Goal: Task Accomplishment & Management: Use online tool/utility

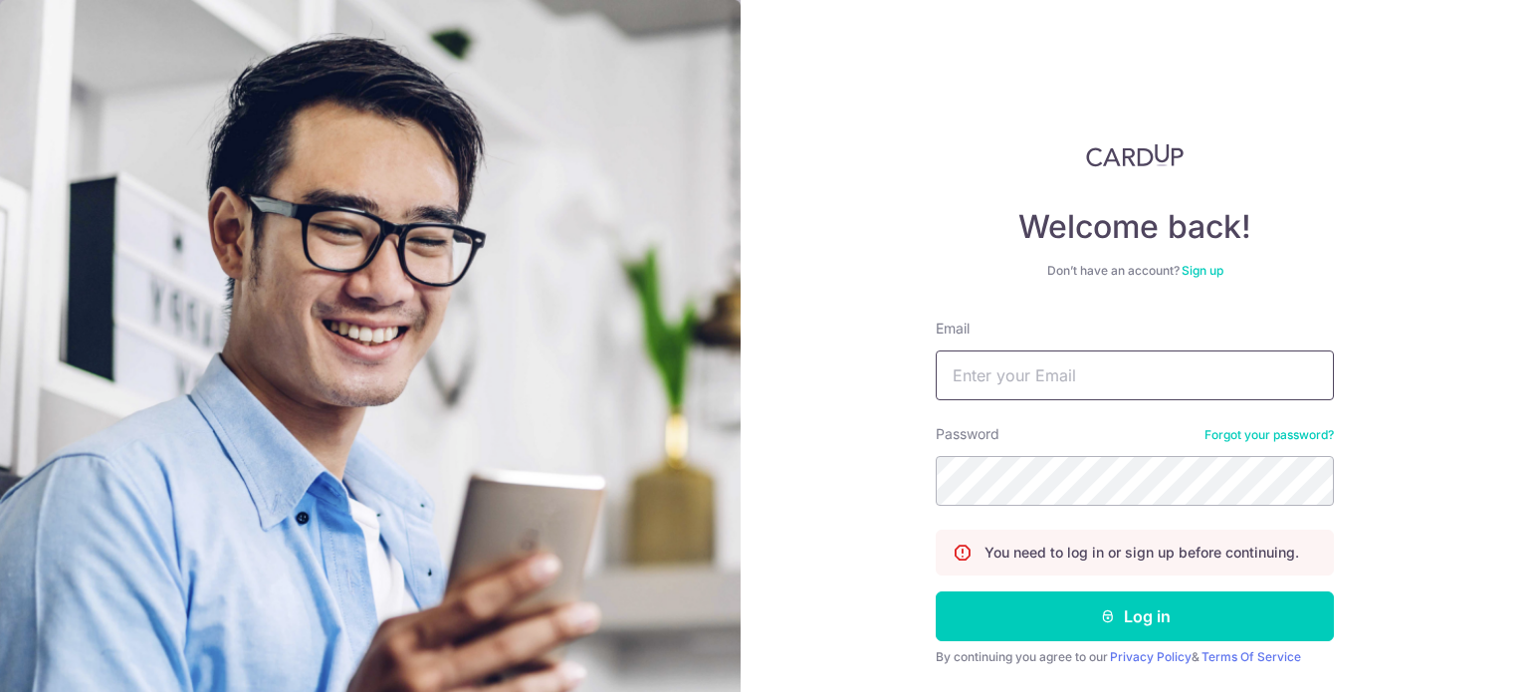
click at [1060, 377] on input "Email" at bounding box center [1135, 375] width 398 height 50
type input "[EMAIL_ADDRESS][DOMAIN_NAME]"
click at [936, 591] on button "Log in" at bounding box center [1135, 616] width 398 height 50
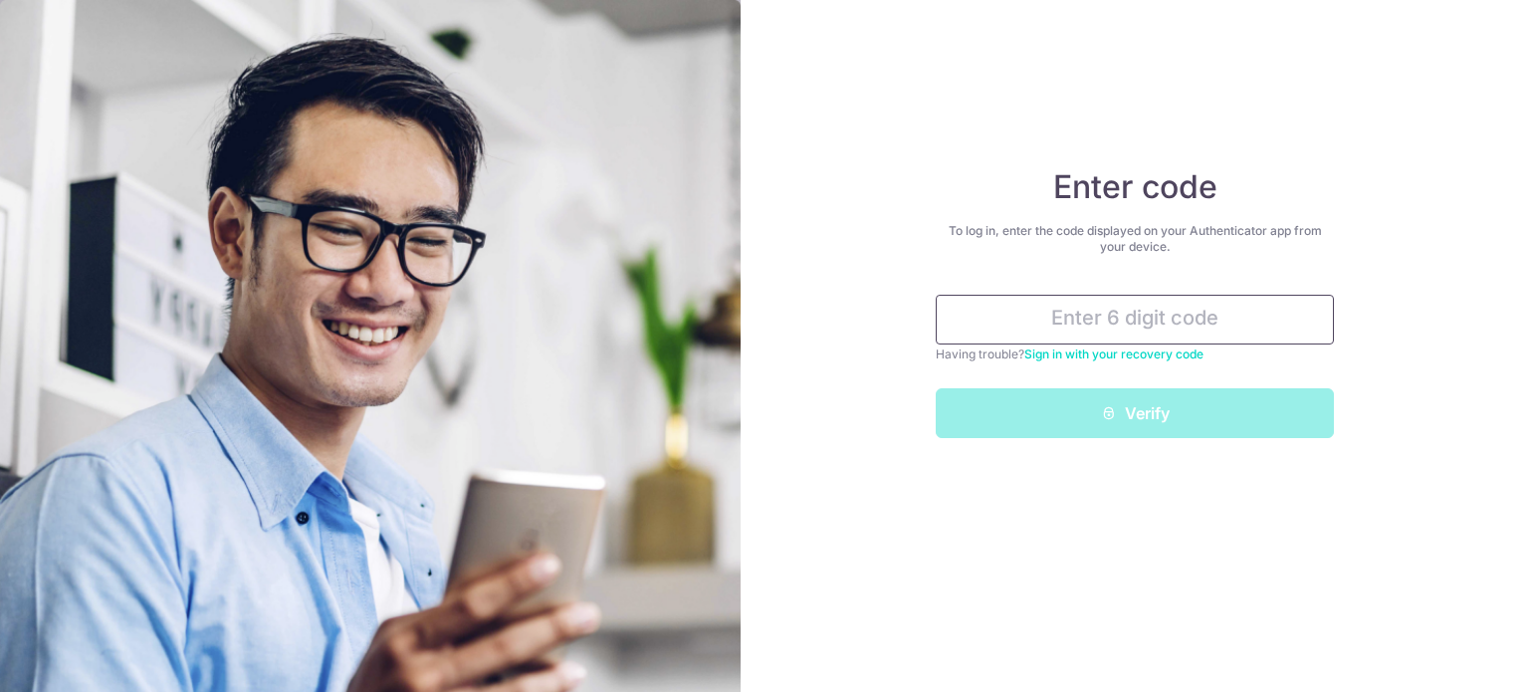
click at [1155, 310] on input "text" at bounding box center [1135, 320] width 398 height 50
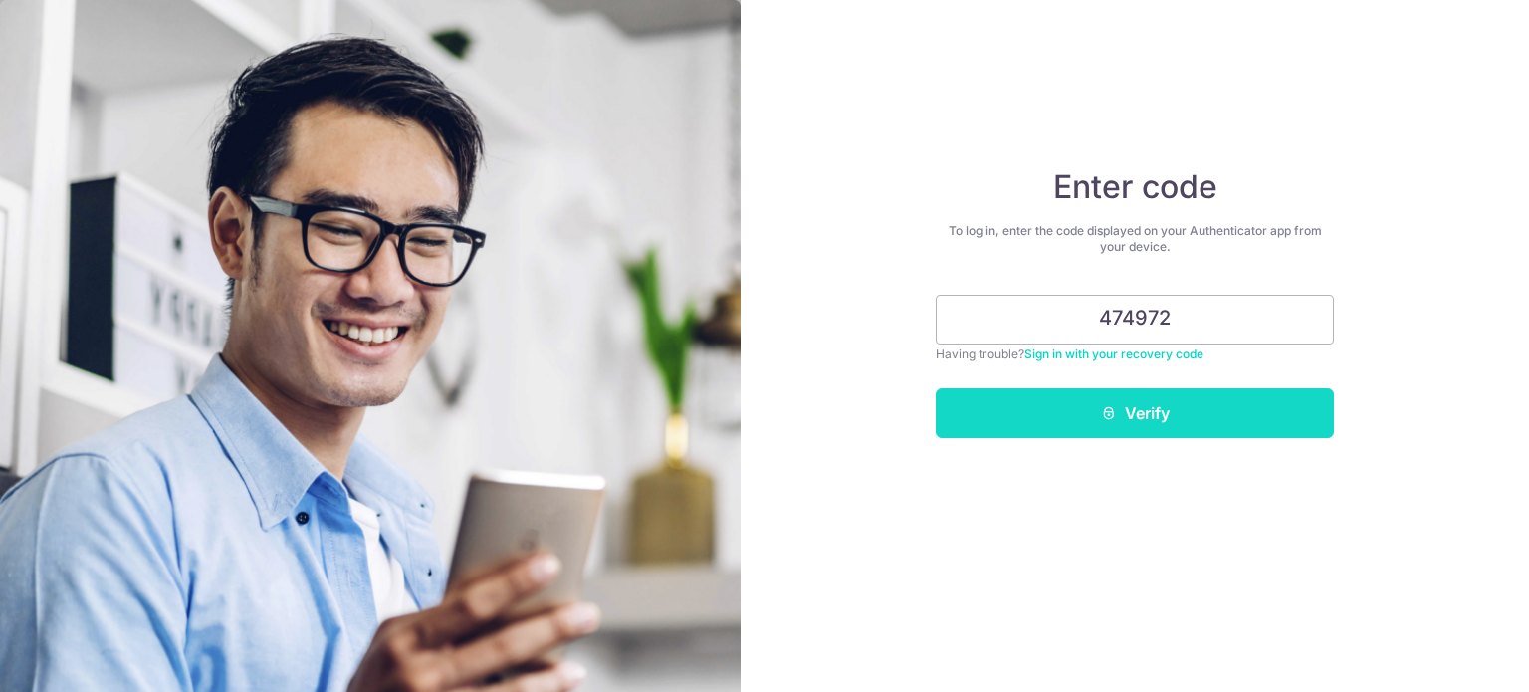
type input "474972"
click at [1218, 424] on button "Verify" at bounding box center [1135, 413] width 398 height 50
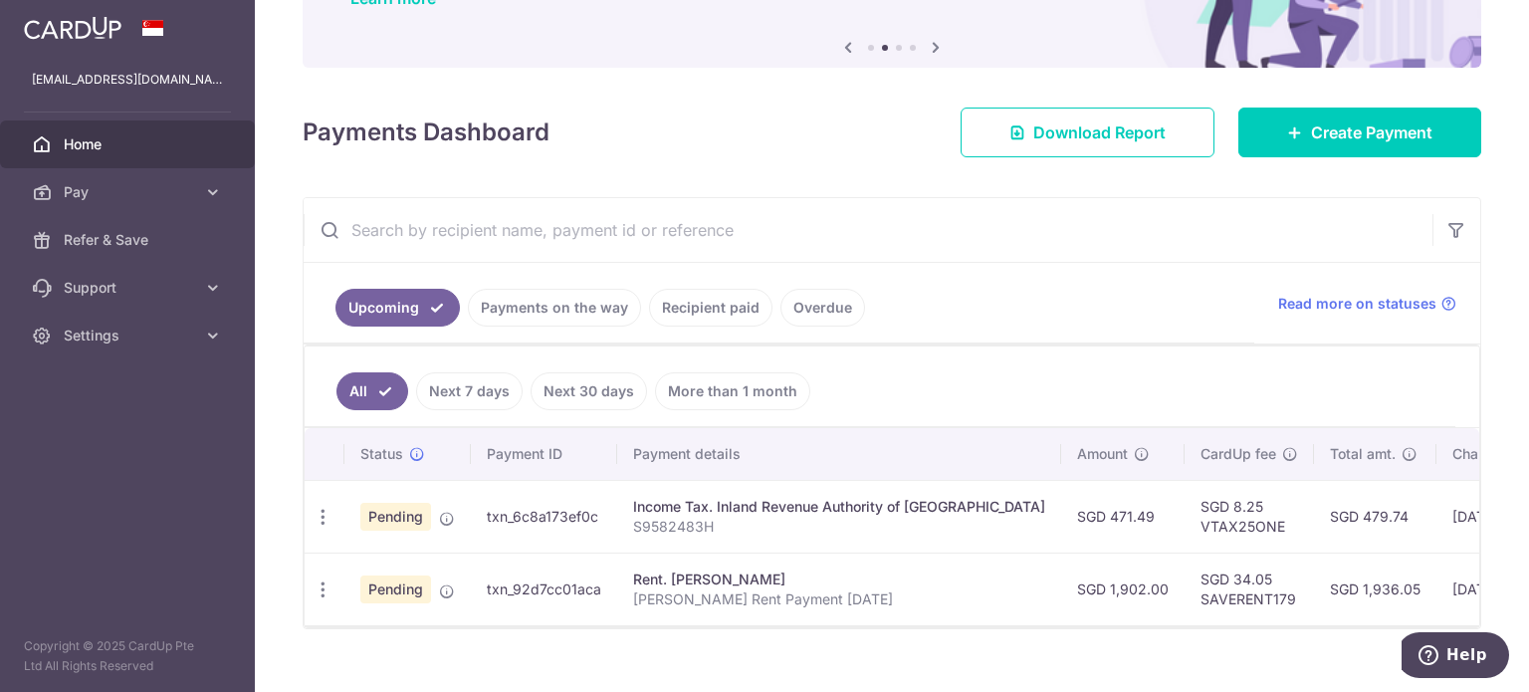
scroll to position [224, 0]
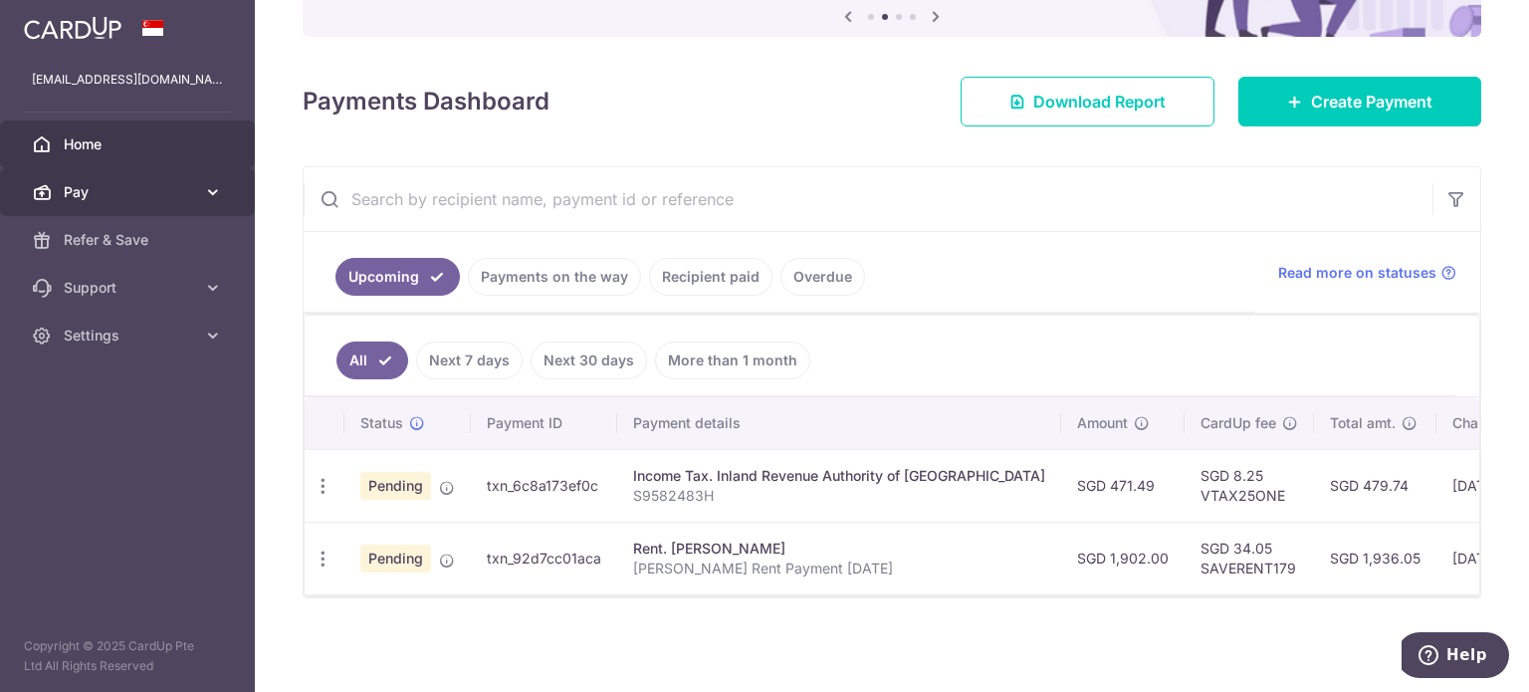
click at [108, 188] on span "Pay" at bounding box center [129, 192] width 131 height 20
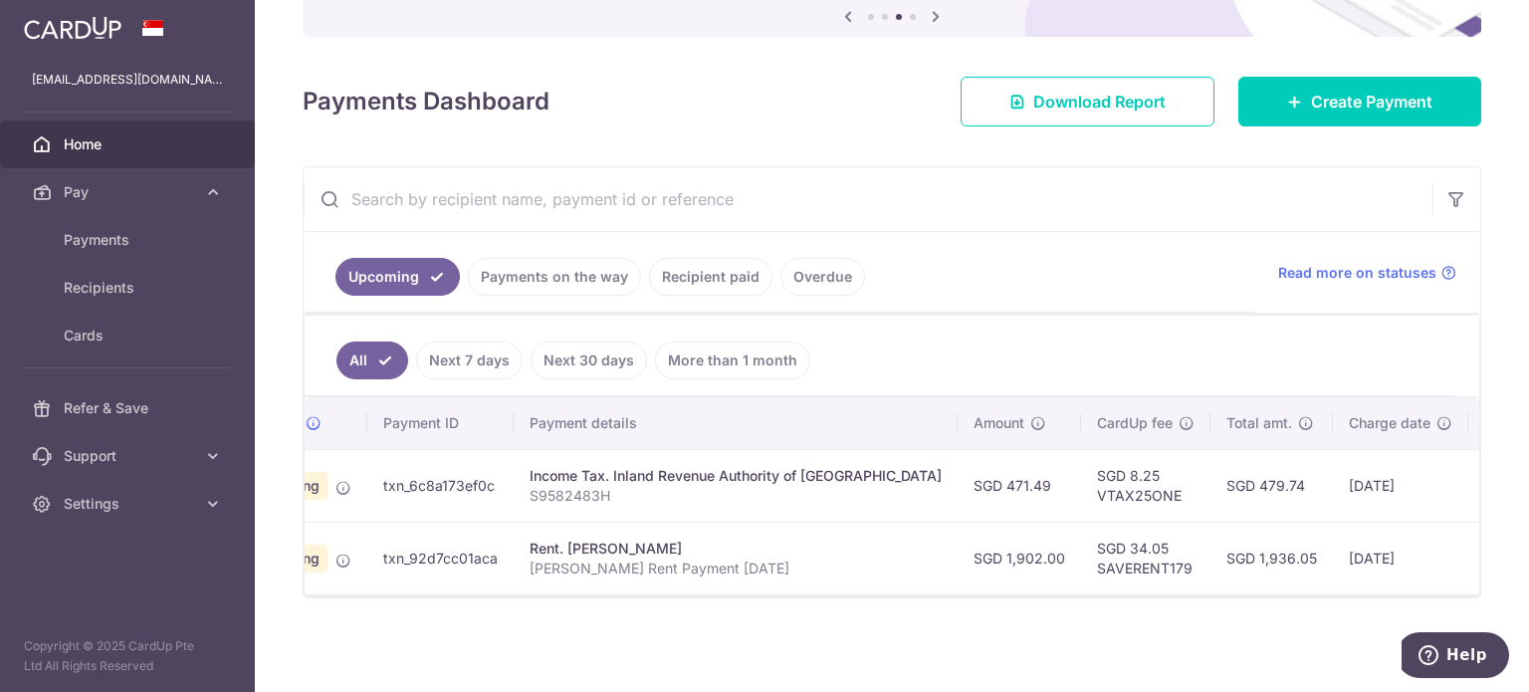
scroll to position [0, 0]
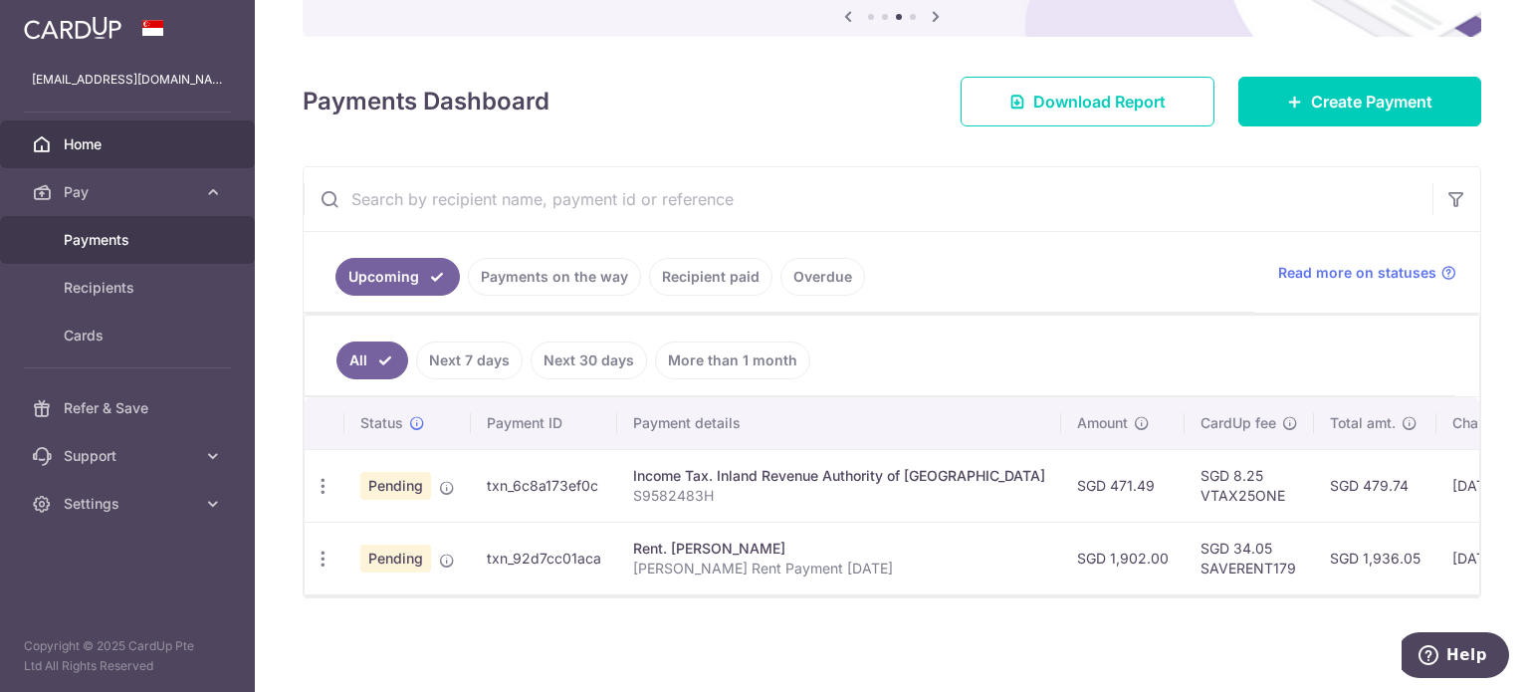
click at [112, 240] on span "Payments" at bounding box center [129, 240] width 131 height 20
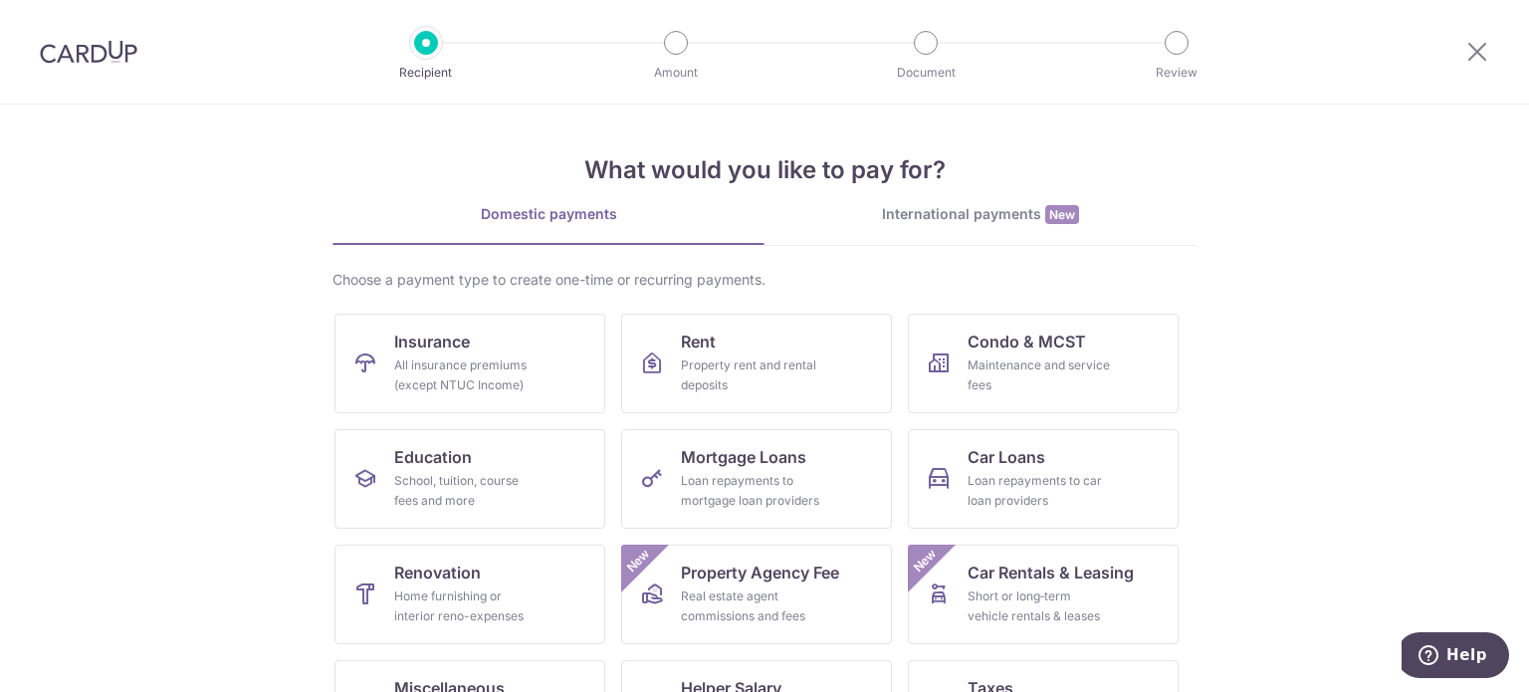
click at [111, 55] on img at bounding box center [89, 52] width 98 height 24
